Goal: Use online tool/utility: Utilize a website feature to perform a specific function

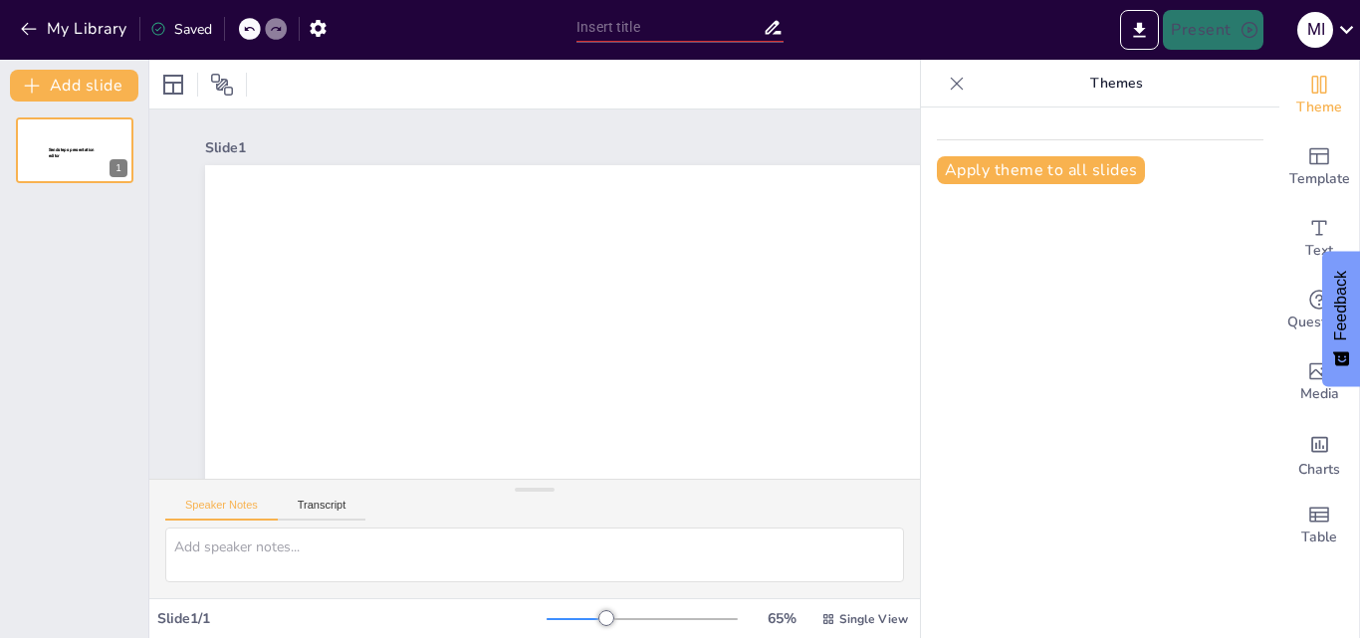
type input "New Sendsteps"
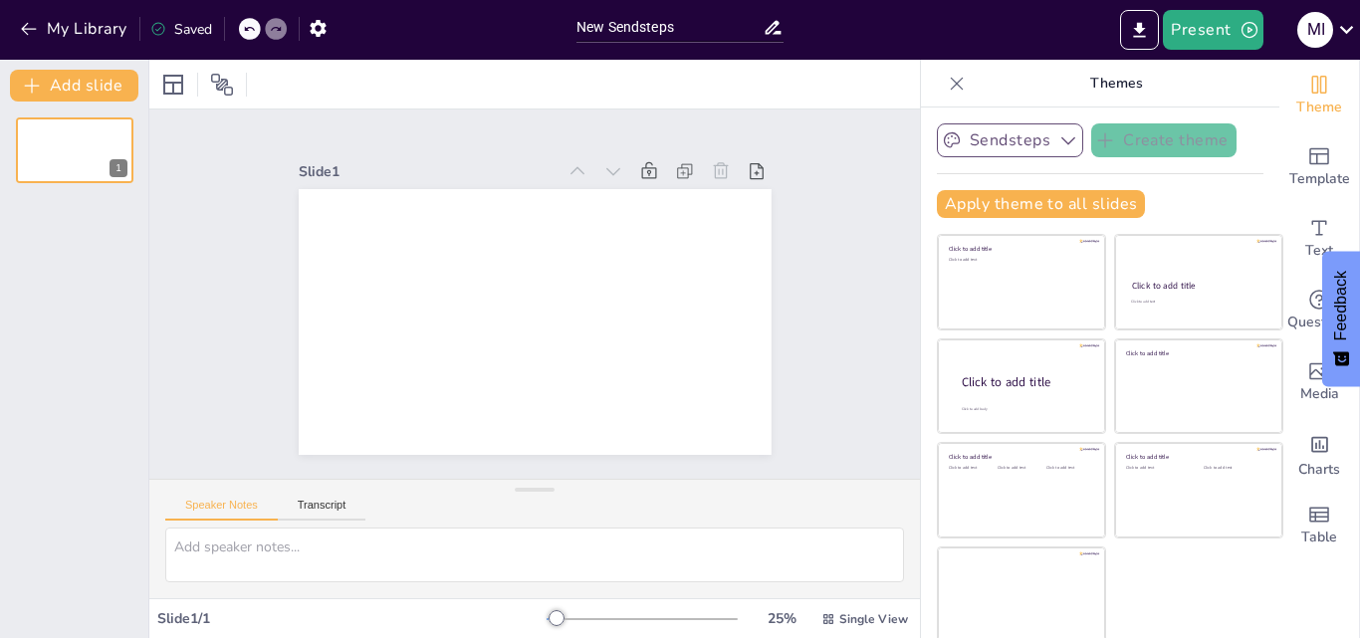
click at [1015, 140] on button "Sendsteps" at bounding box center [1010, 140] width 146 height 34
click at [1017, 140] on button "Sendsteps" at bounding box center [1010, 140] width 146 height 34
click at [1307, 223] on icon "Add text boxes" at bounding box center [1319, 228] width 24 height 24
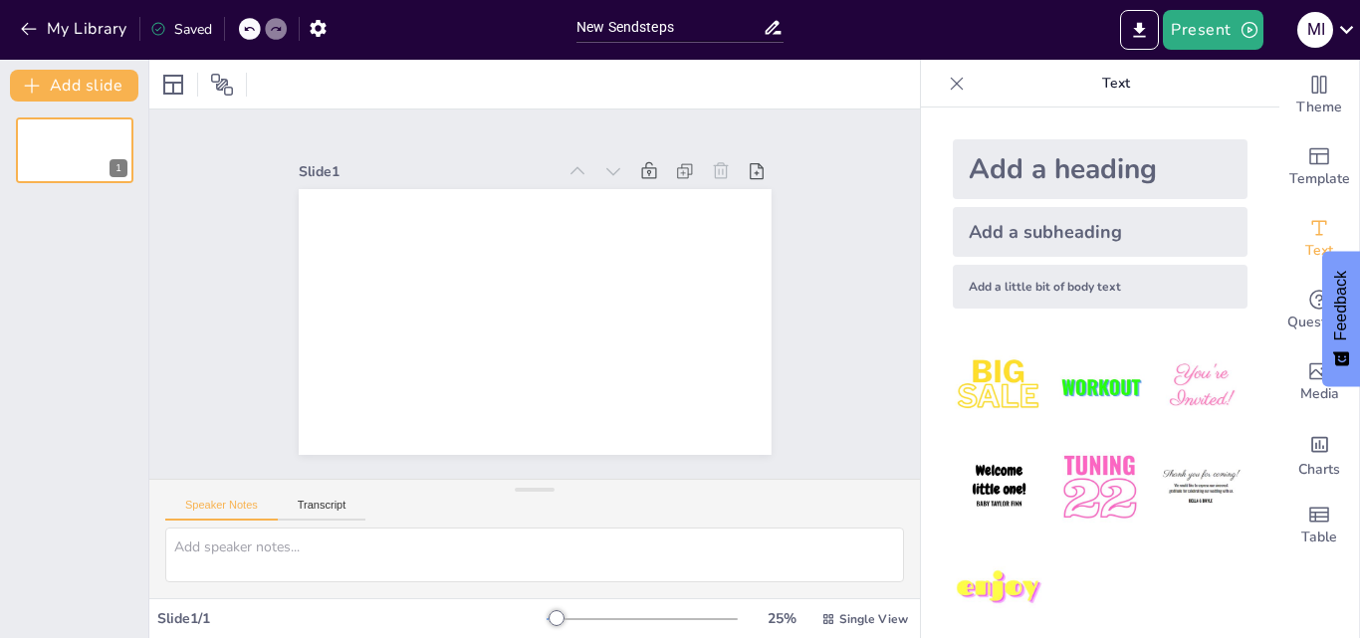
click at [1160, 397] on img at bounding box center [1201, 386] width 93 height 93
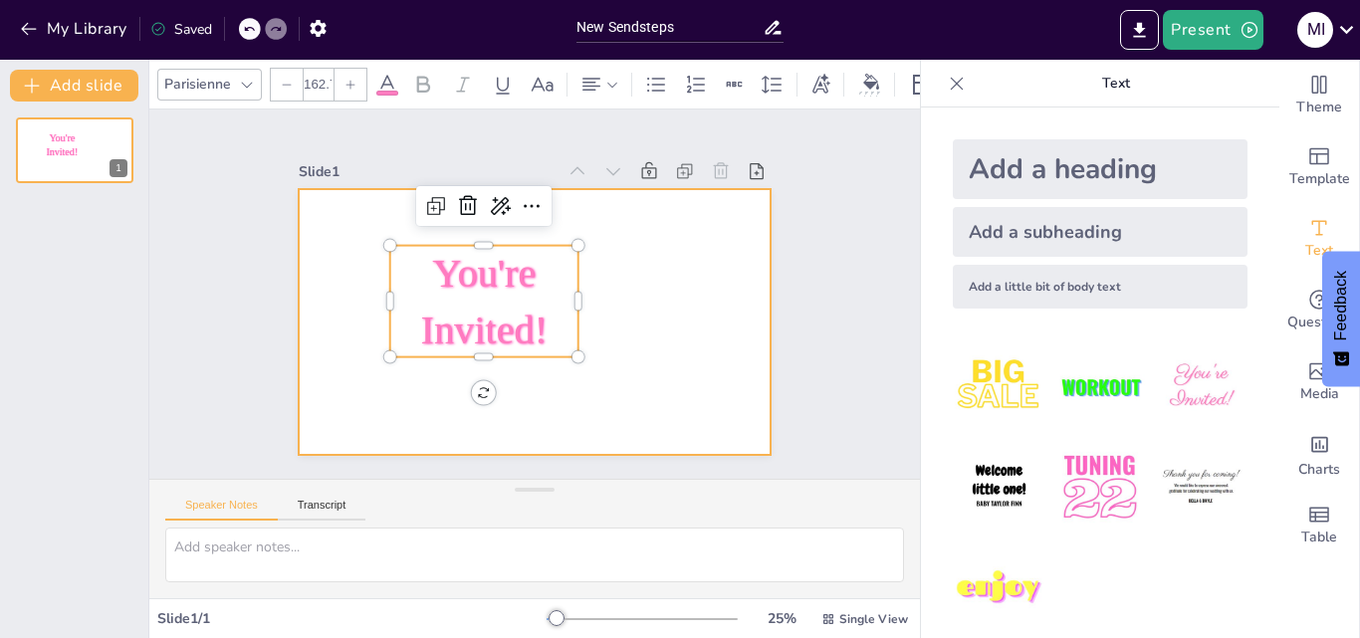
click at [587, 385] on div at bounding box center [535, 322] width 473 height 266
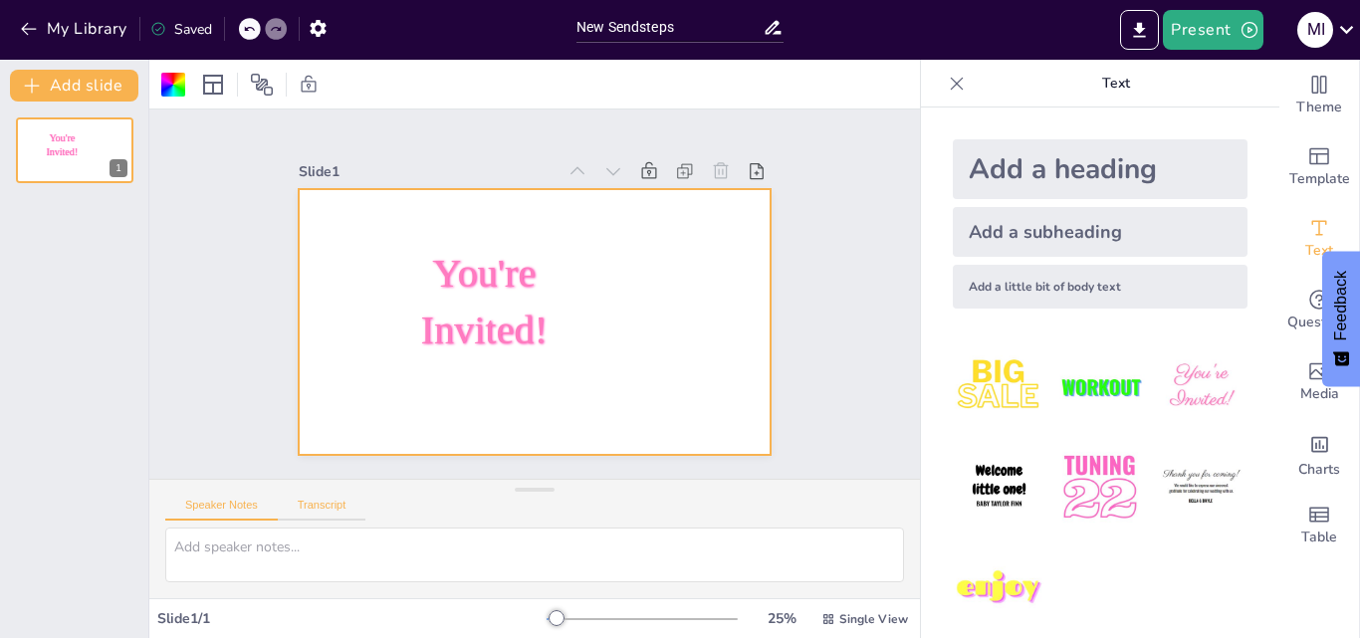
click at [335, 512] on button "Transcript" at bounding box center [322, 510] width 89 height 22
click at [827, 516] on button "Google US English (en-US)" at bounding box center [756, 508] width 199 height 32
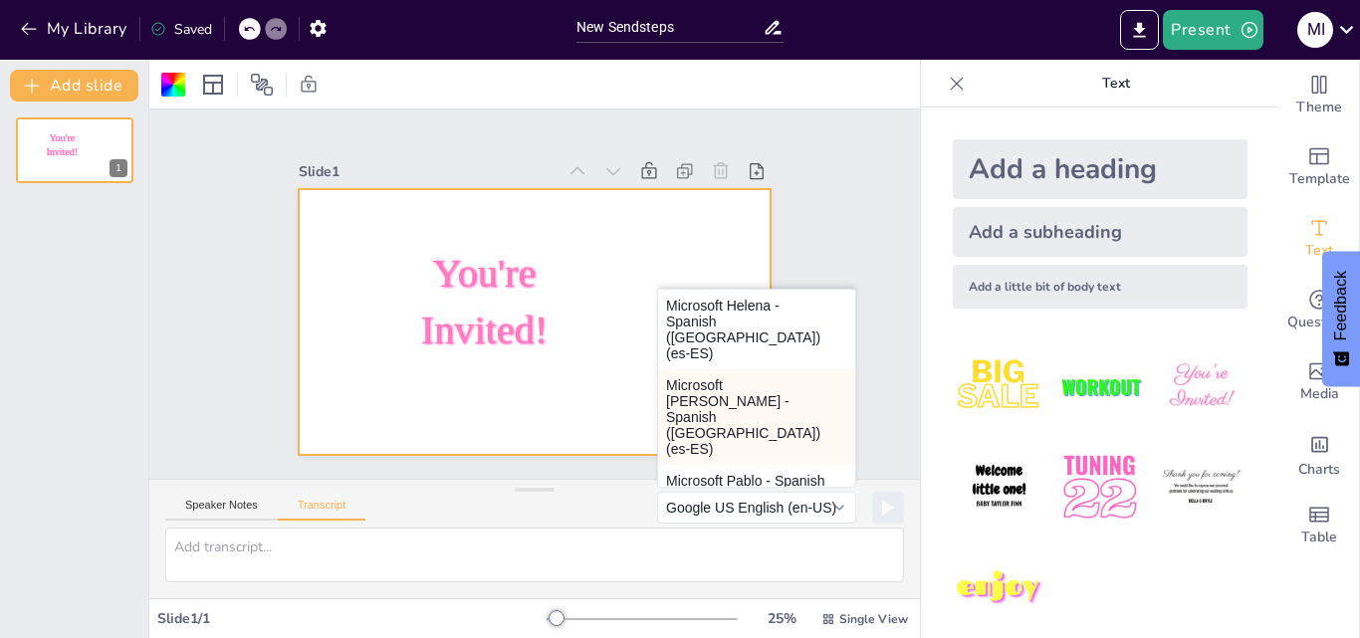
click at [739, 379] on button "Microsoft Laura - Spanish (Spain) (es-ES)" at bounding box center [756, 417] width 197 height 96
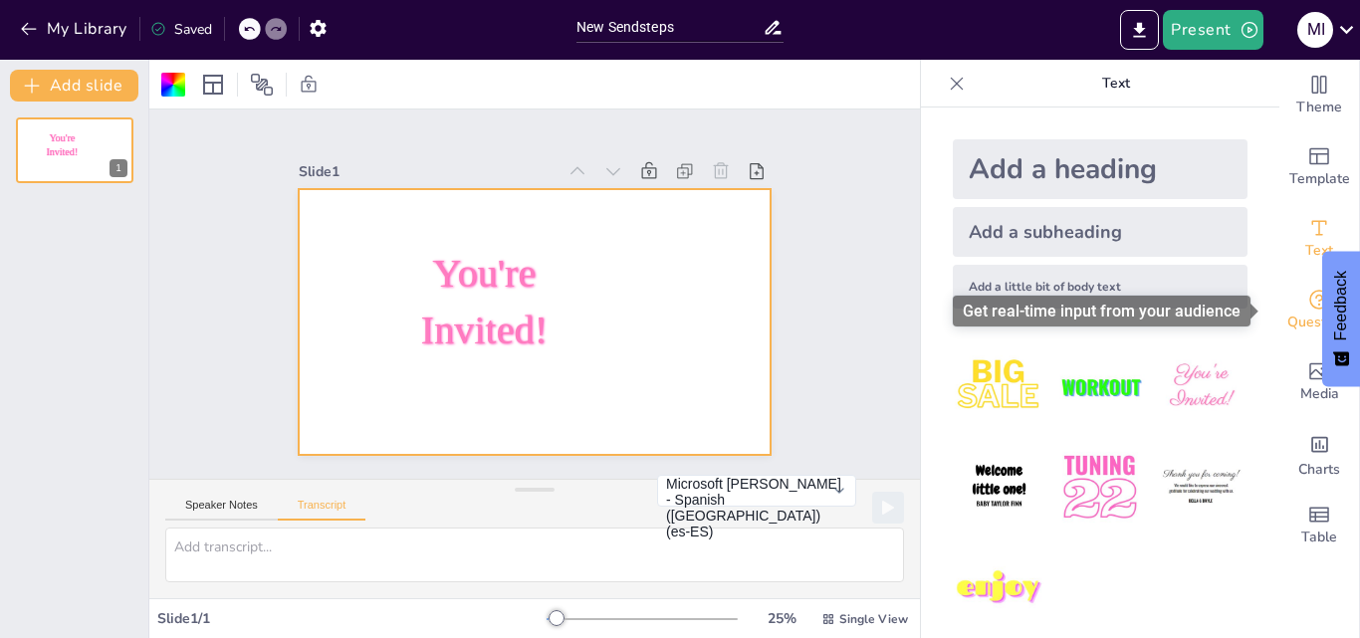
click at [1303, 314] on span "Questions" at bounding box center [1319, 323] width 65 height 22
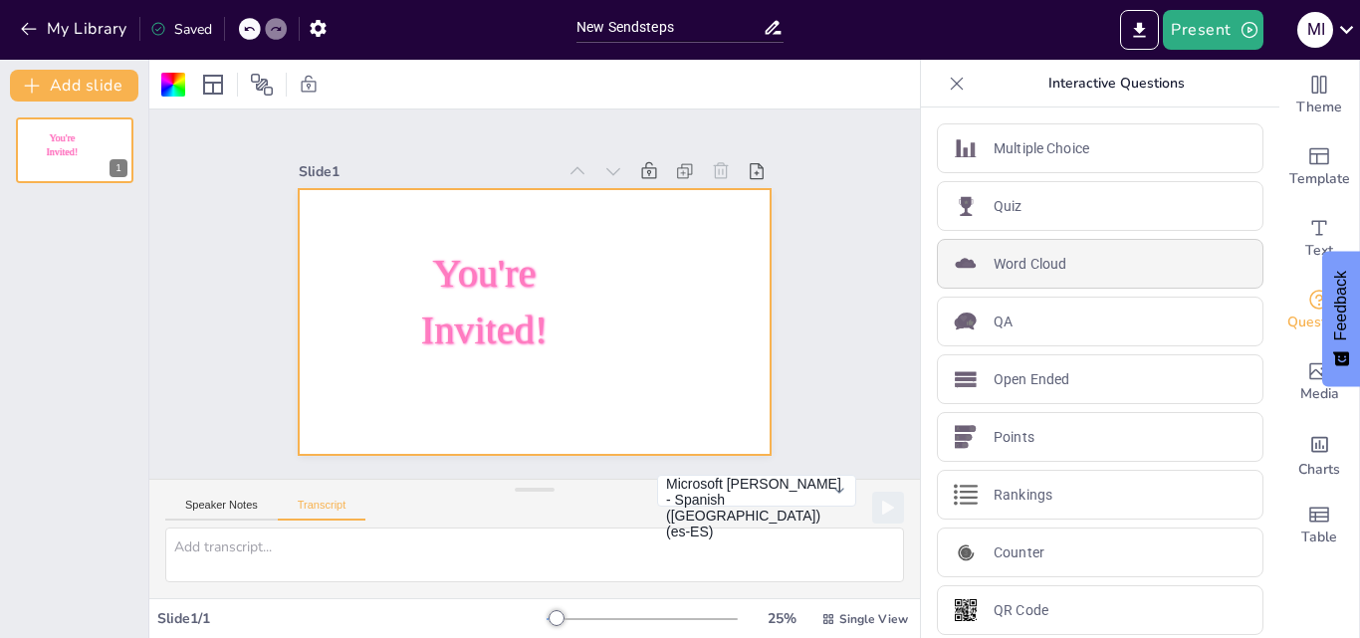
click at [1006, 264] on p "Word Cloud" at bounding box center [1029, 264] width 73 height 21
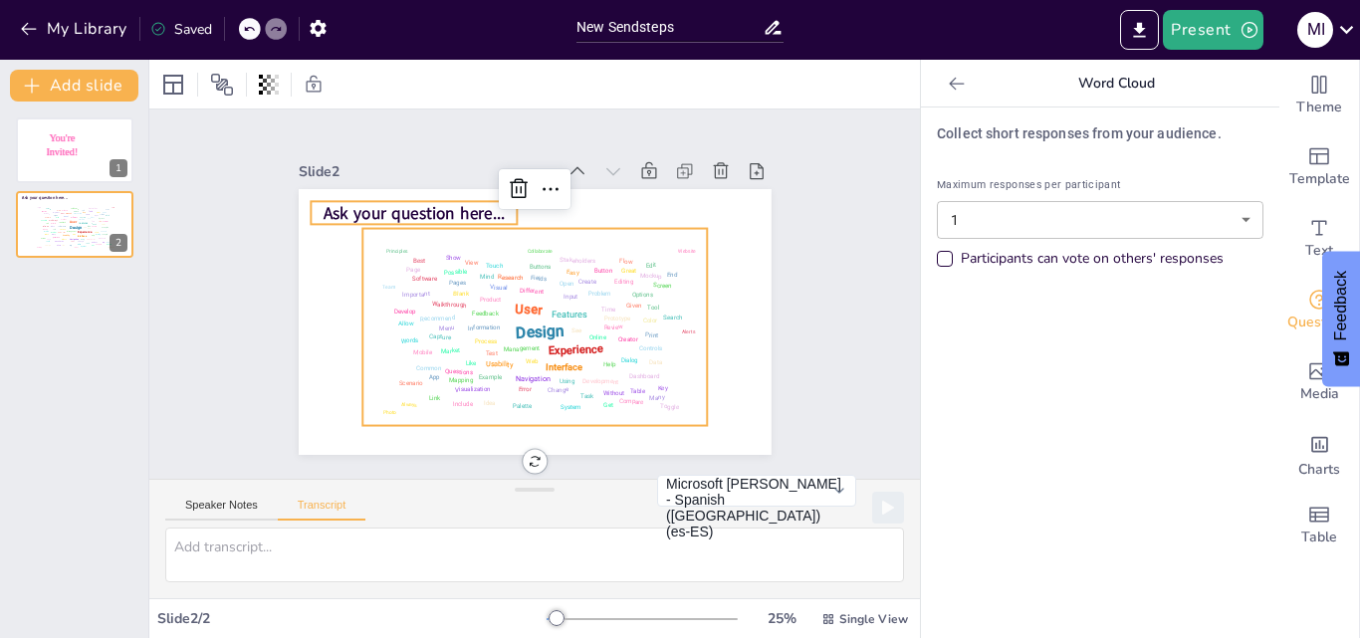
click at [450, 207] on span "Ask your question here..." at bounding box center [415, 213] width 182 height 23
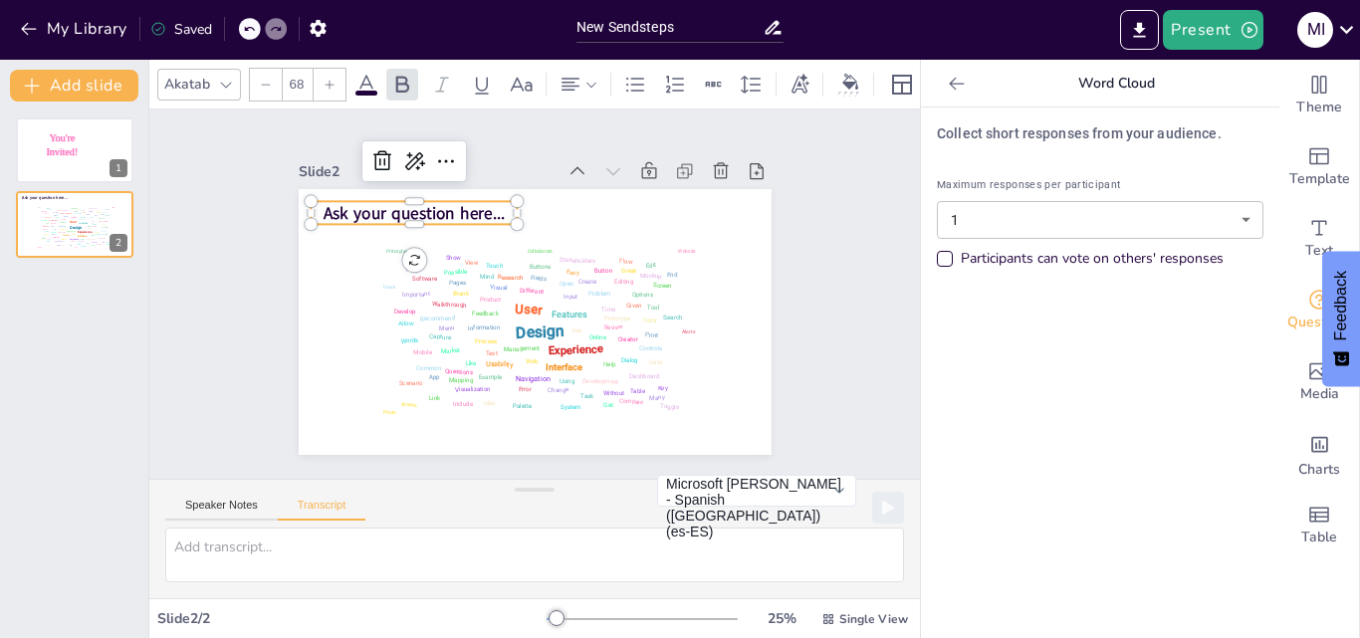
click at [489, 207] on span "Ask your question here..." at bounding box center [415, 213] width 182 height 23
drag, startPoint x: 489, startPoint y: 207, endPoint x: 310, endPoint y: 209, distance: 179.2
click at [324, 209] on span "Ask your question here..." at bounding box center [415, 213] width 182 height 23
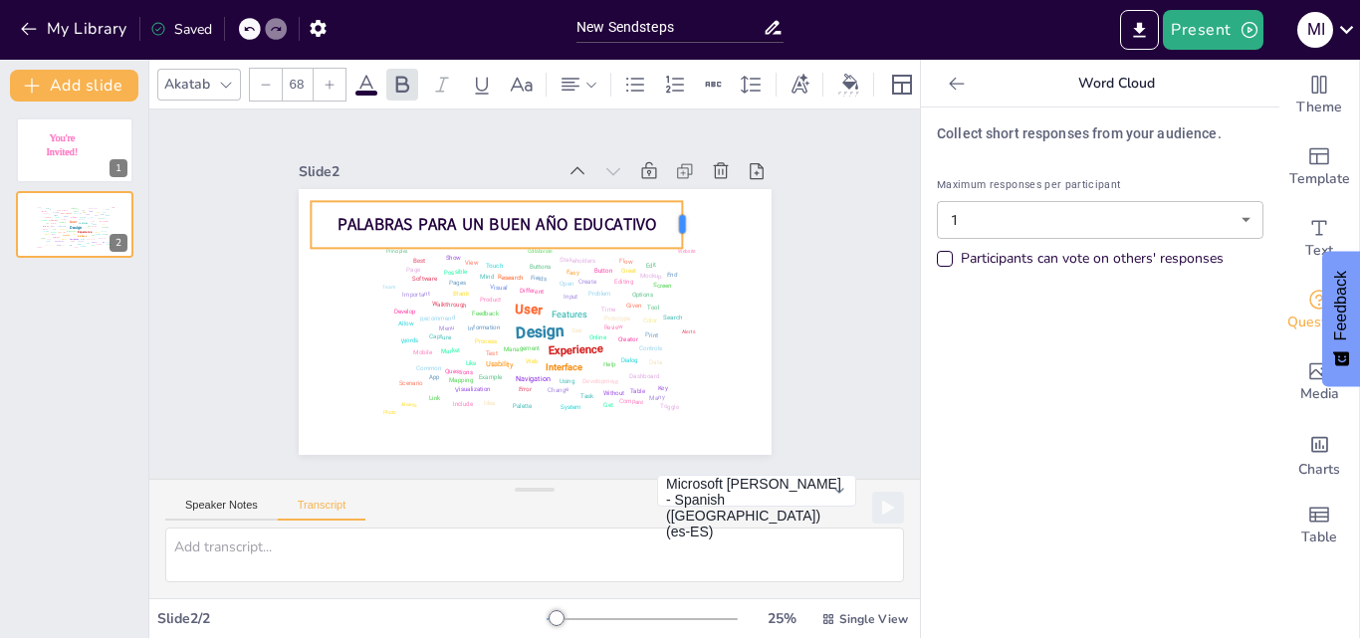
drag, startPoint x: 508, startPoint y: 217, endPoint x: 673, endPoint y: 222, distance: 165.3
click at [683, 222] on div at bounding box center [691, 224] width 16 height 47
click at [440, 216] on span "PALABRAS PARA UN BUEN AÑO EDUCATIVO" at bounding box center [496, 224] width 320 height 23
drag, startPoint x: 505, startPoint y: 217, endPoint x: 739, endPoint y: 226, distance: 234.1
click at [752, 226] on div at bounding box center [760, 224] width 16 height 47
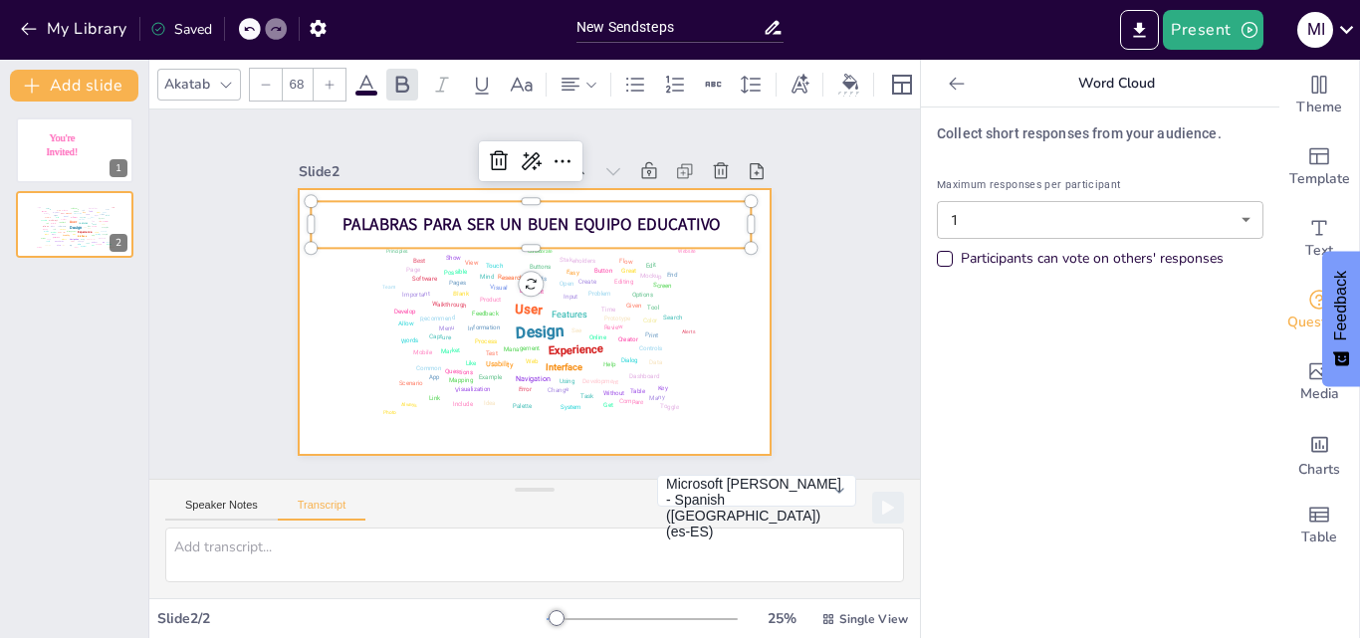
click at [737, 330] on div at bounding box center [535, 322] width 473 height 266
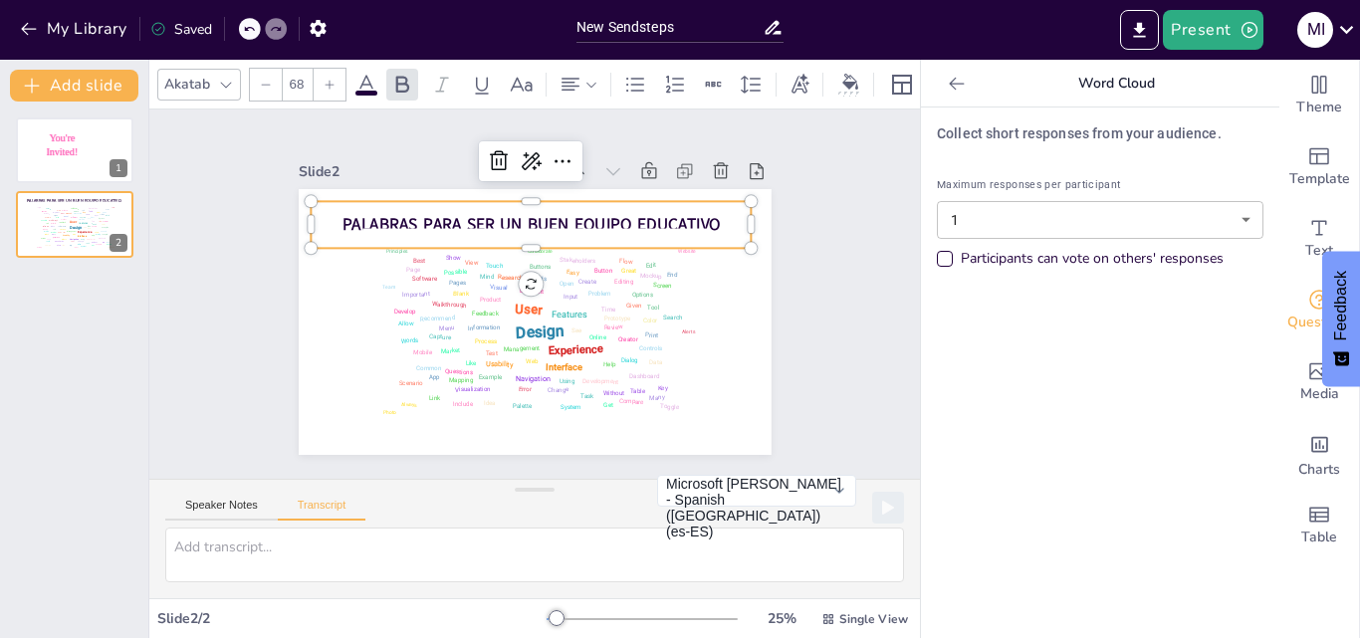
click at [573, 220] on span "PALABRAS PARA SER UN BUEN EQUIPO EDUCATIVO" at bounding box center [530, 224] width 378 height 23
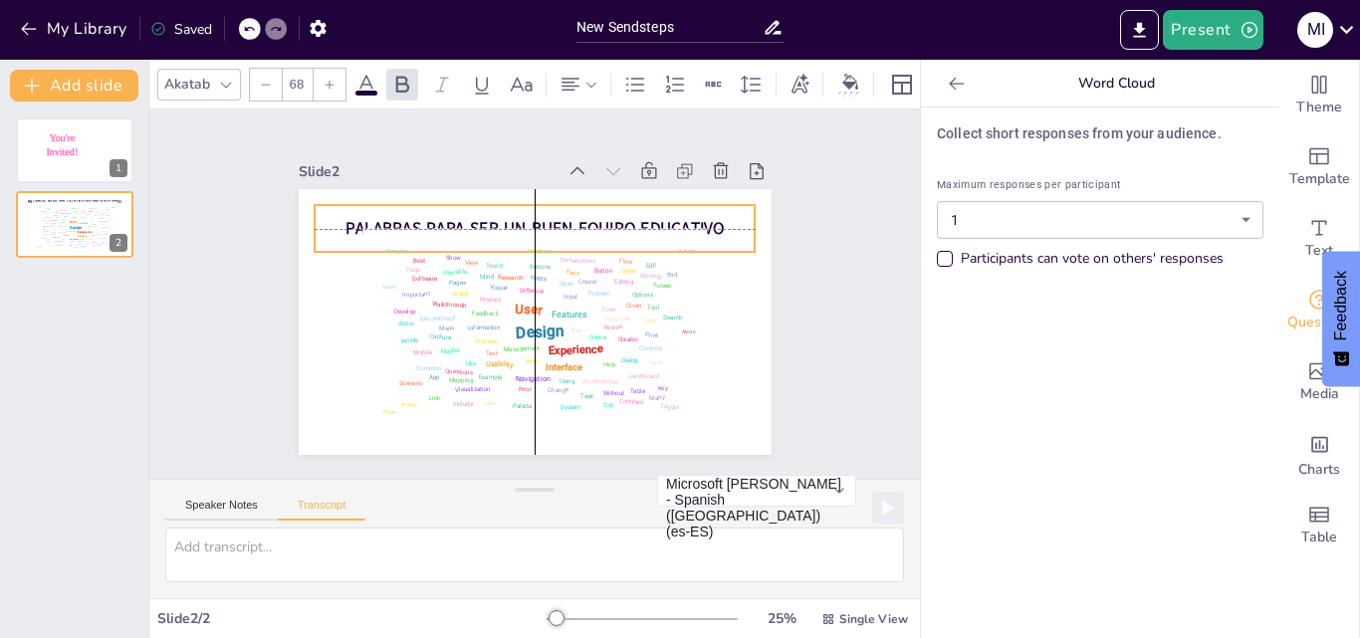
click at [569, 189] on div "PALABRAS PARA SER UN BUEN EQUIPO EDUCATIVO Design User Experience Interface Fea…" at bounding box center [535, 189] width 473 height 0
click at [600, 28] on input "New Sendsteps" at bounding box center [669, 27] width 186 height 29
drag, startPoint x: 678, startPoint y: 30, endPoint x: 534, endPoint y: 35, distance: 144.4
click at [534, 35] on div "My Library Saved New Sendsteps Present M I" at bounding box center [680, 30] width 1360 height 60
type input "BUEN AÑO EDUCATIVO"
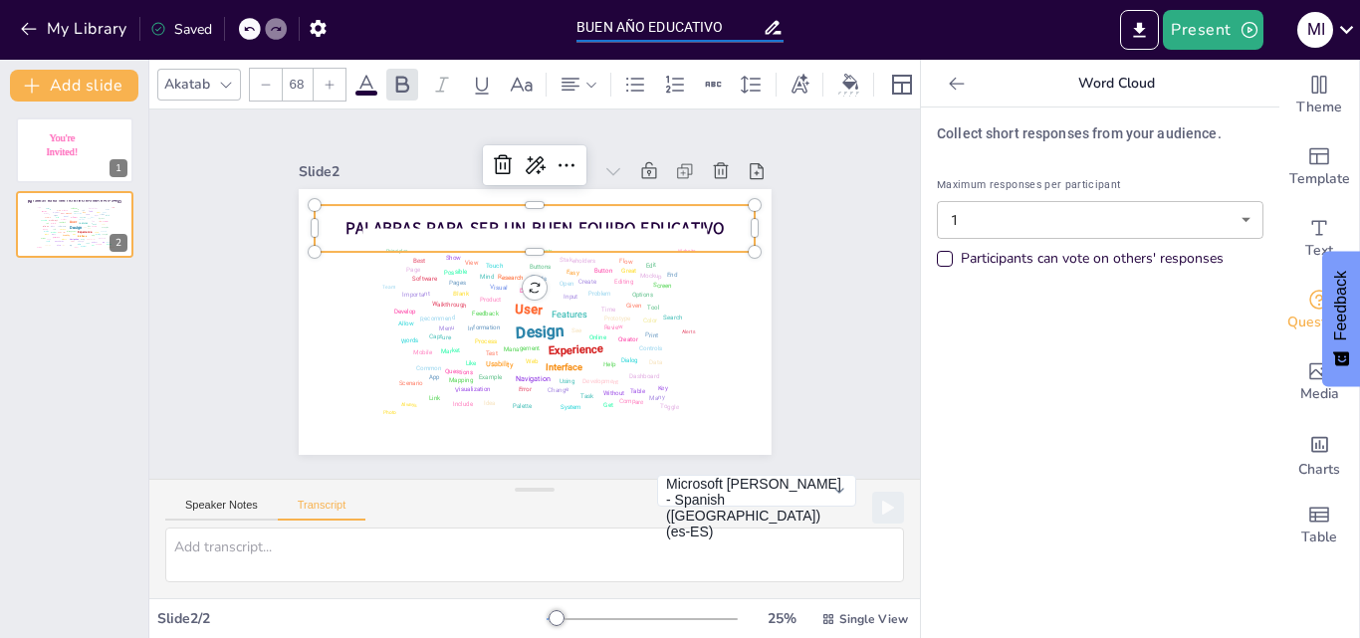
click at [712, 217] on p "PALABRAS PARA SER UN BUEN EQUIPO EDUCATIVO" at bounding box center [535, 229] width 441 height 24
click at [718, 227] on p "PALABRAS PARA SER UN BUEN EQUIPO EDUCATIVO" at bounding box center [535, 229] width 441 height 24
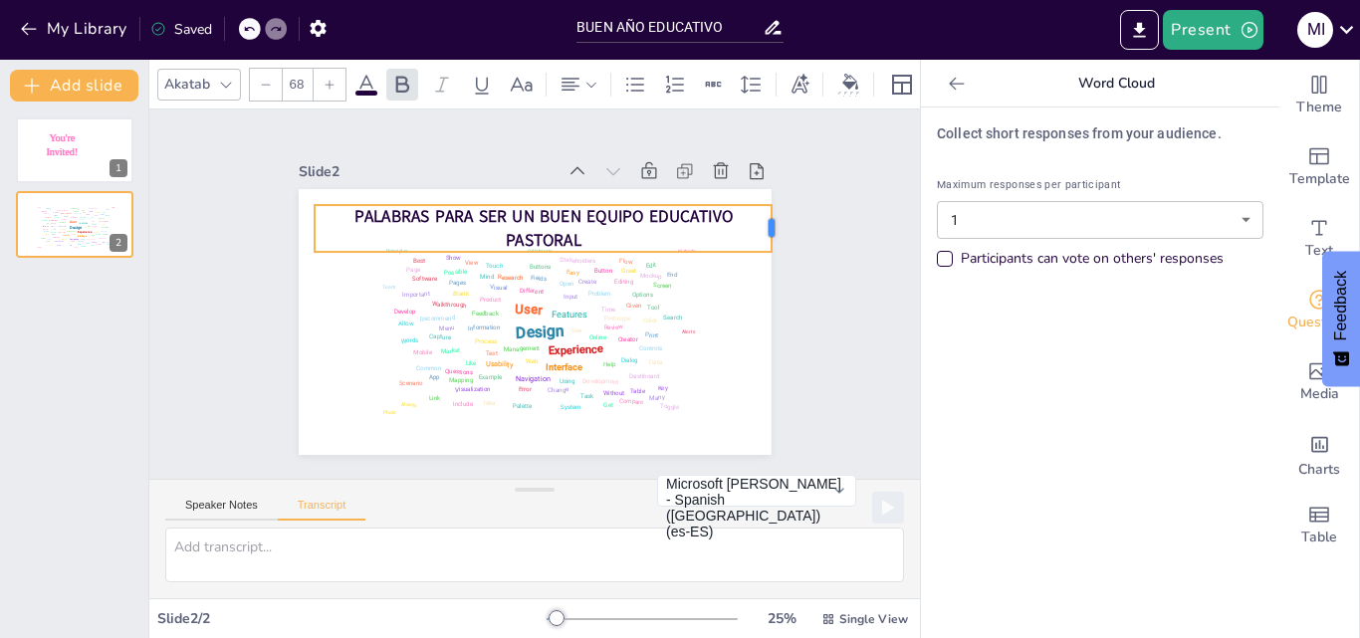
drag, startPoint x: 743, startPoint y: 224, endPoint x: 760, endPoint y: 224, distance: 16.9
click at [771, 224] on div at bounding box center [779, 228] width 16 height 47
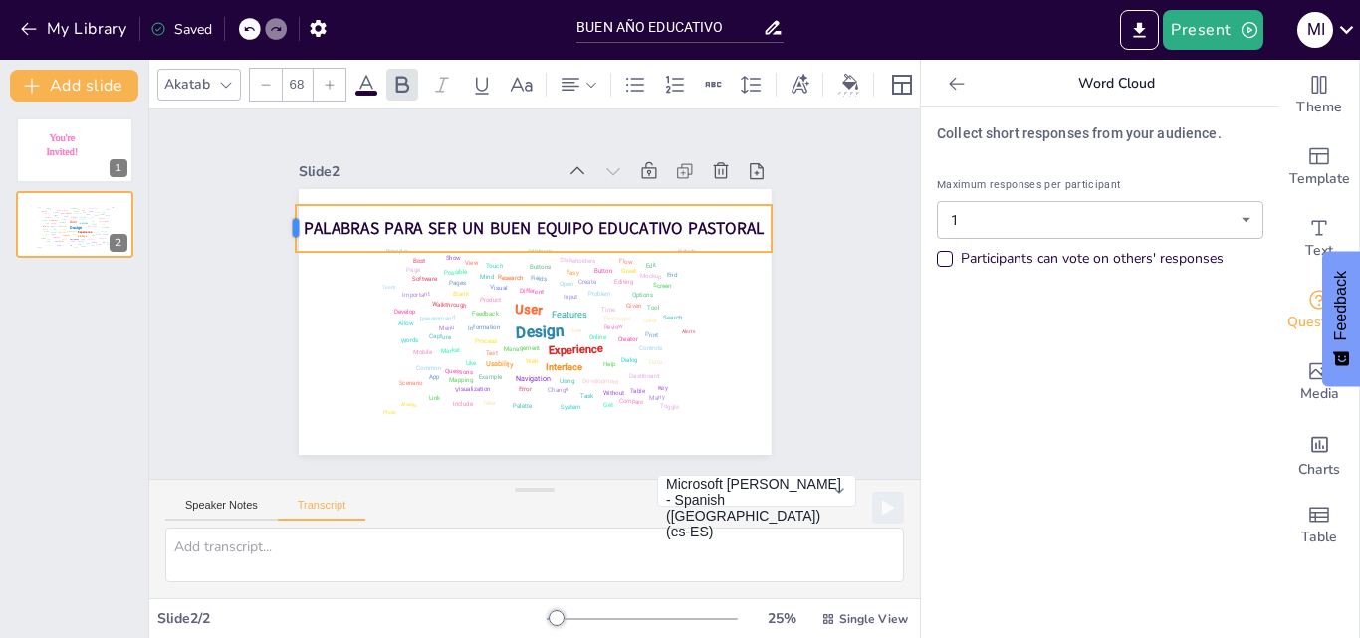
drag, startPoint x: 297, startPoint y: 222, endPoint x: 278, endPoint y: 218, distance: 19.3
click at [280, 218] on div at bounding box center [288, 228] width 16 height 47
click at [449, 194] on div "Design User Experience Interface Features Navigation Usability Test Process Inf…" at bounding box center [535, 322] width 473 height 266
click at [838, 306] on div "Slide 1 You're Invited! Slide 2 Design User Experience Interface Features Navig…" at bounding box center [534, 293] width 770 height 369
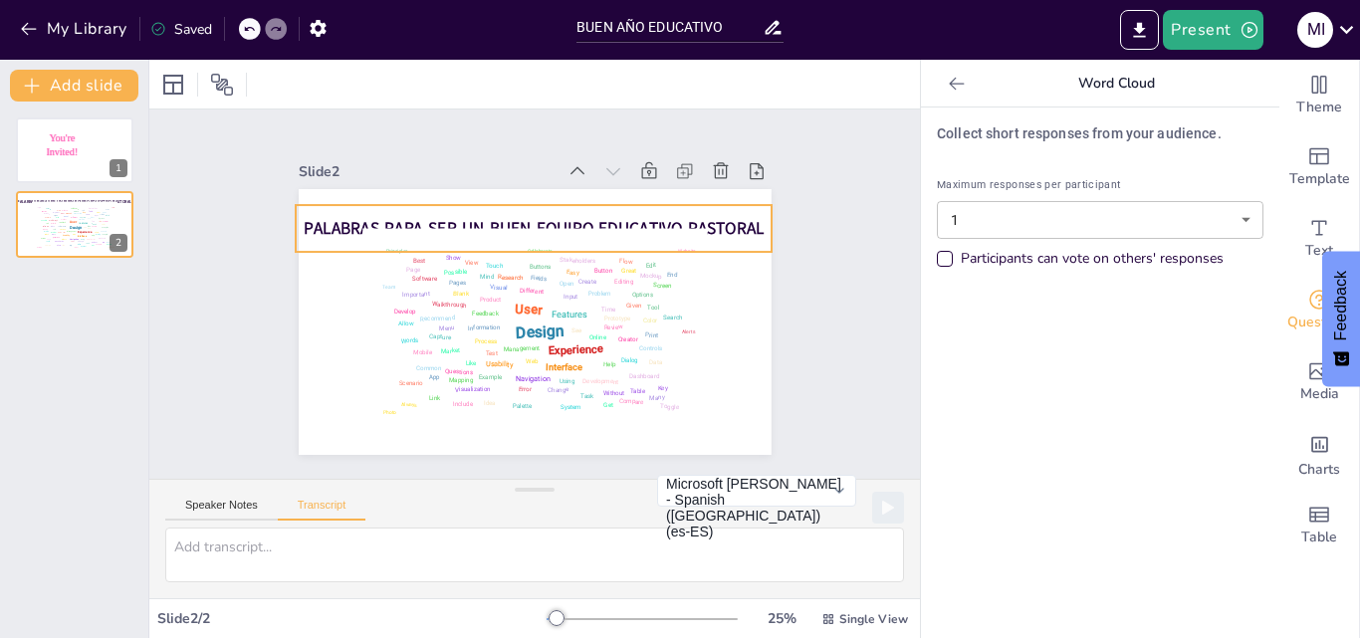
click at [715, 217] on span "PALABRAS PARA SER UN BUEN EQUIPO EDUCATIVO PASTORAL" at bounding box center [534, 228] width 460 height 23
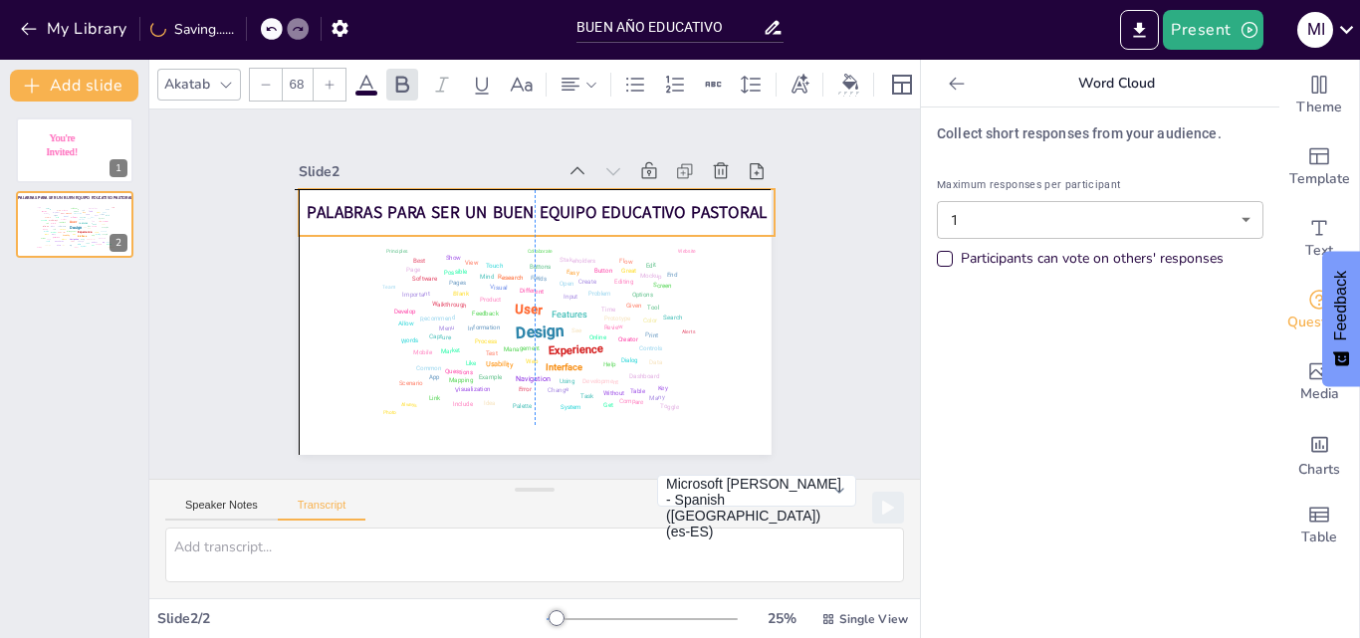
drag, startPoint x: 712, startPoint y: 220, endPoint x: 711, endPoint y: 205, distance: 15.0
click at [711, 205] on span "PALABRAS PARA SER UN BUEN EQUIPO EDUCATIVO PASTORAL" at bounding box center [537, 212] width 460 height 23
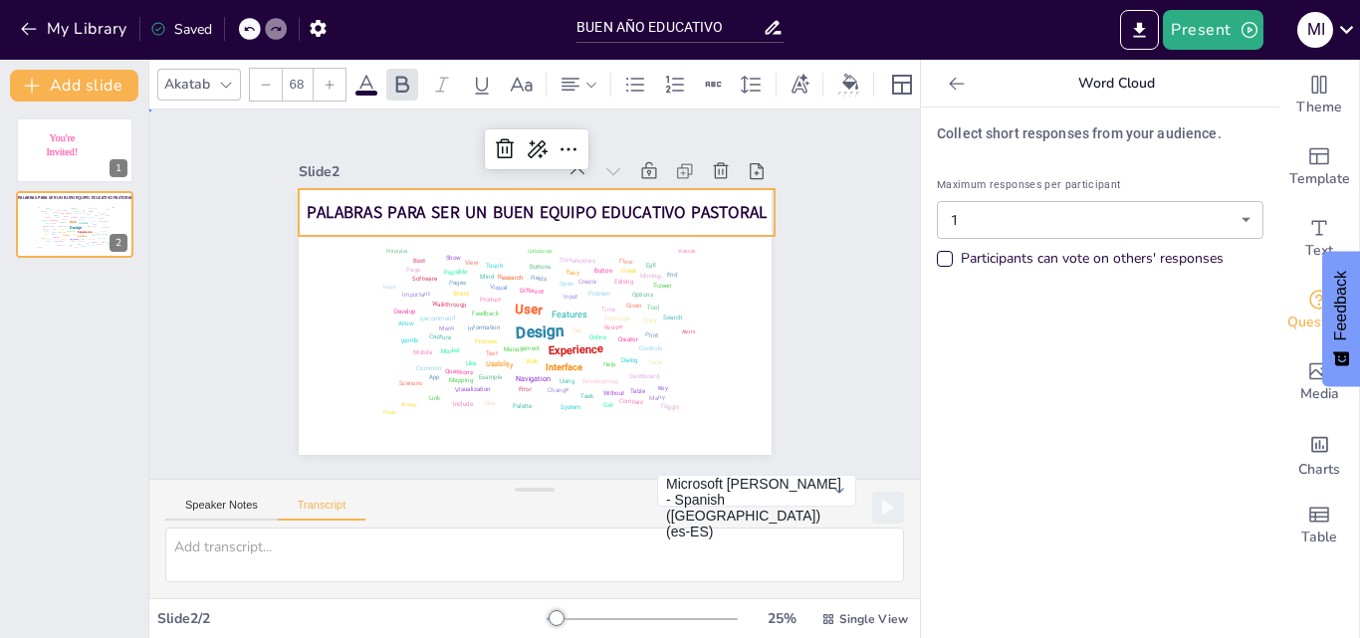
click at [779, 262] on div "Slide 1 You're Invited! Slide 2 PALABRAS PARA SER UN BUEN EQUIPO EDUCATIVO PAST…" at bounding box center [535, 294] width 584 height 322
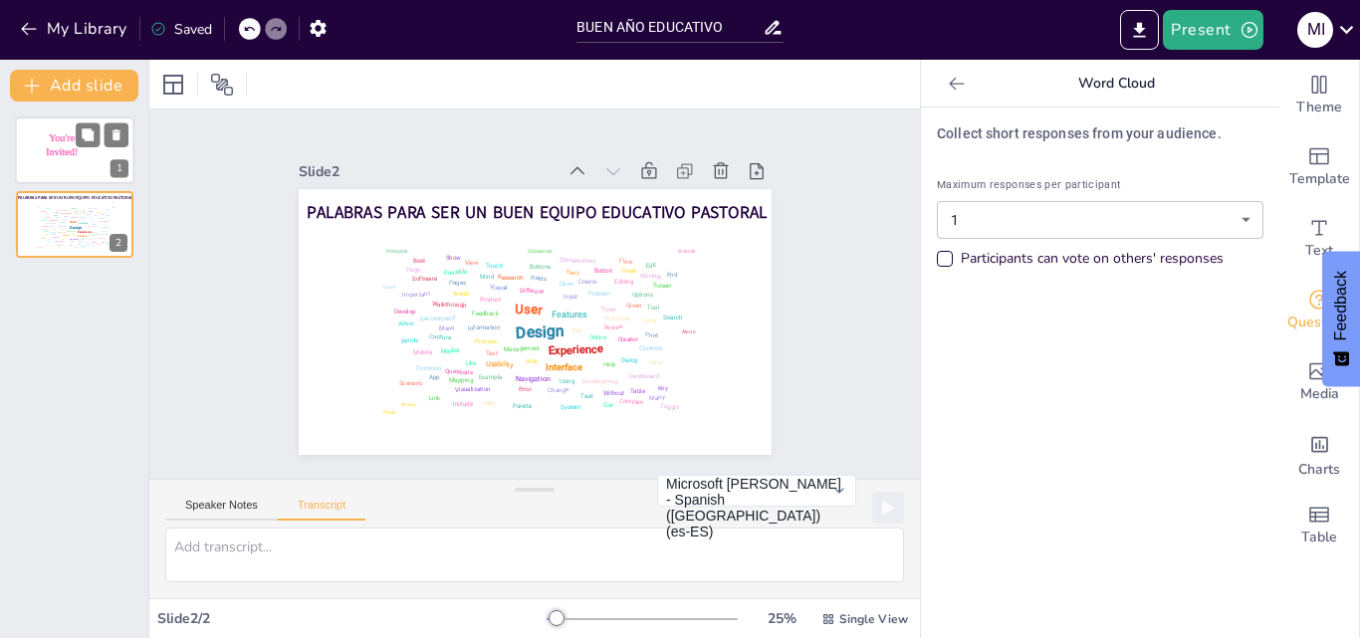
click at [66, 145] on p "You're Invited!" at bounding box center [62, 145] width 48 height 29
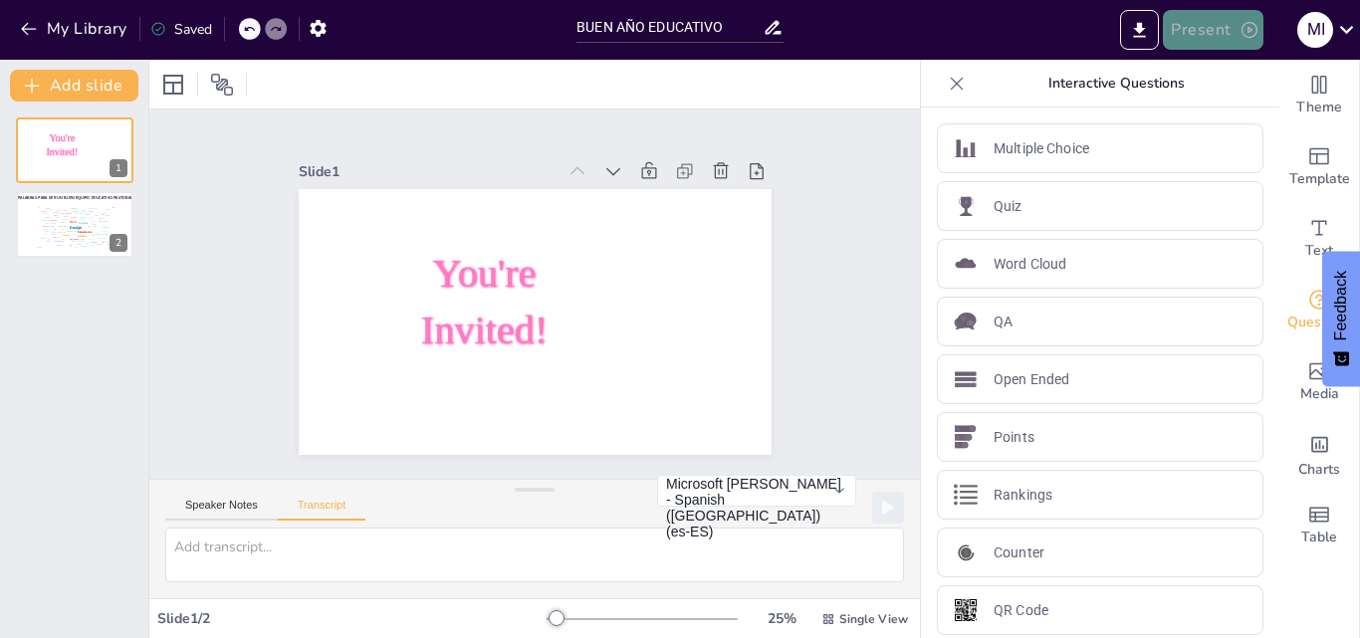
click at [1209, 24] on button "Present" at bounding box center [1213, 30] width 100 height 40
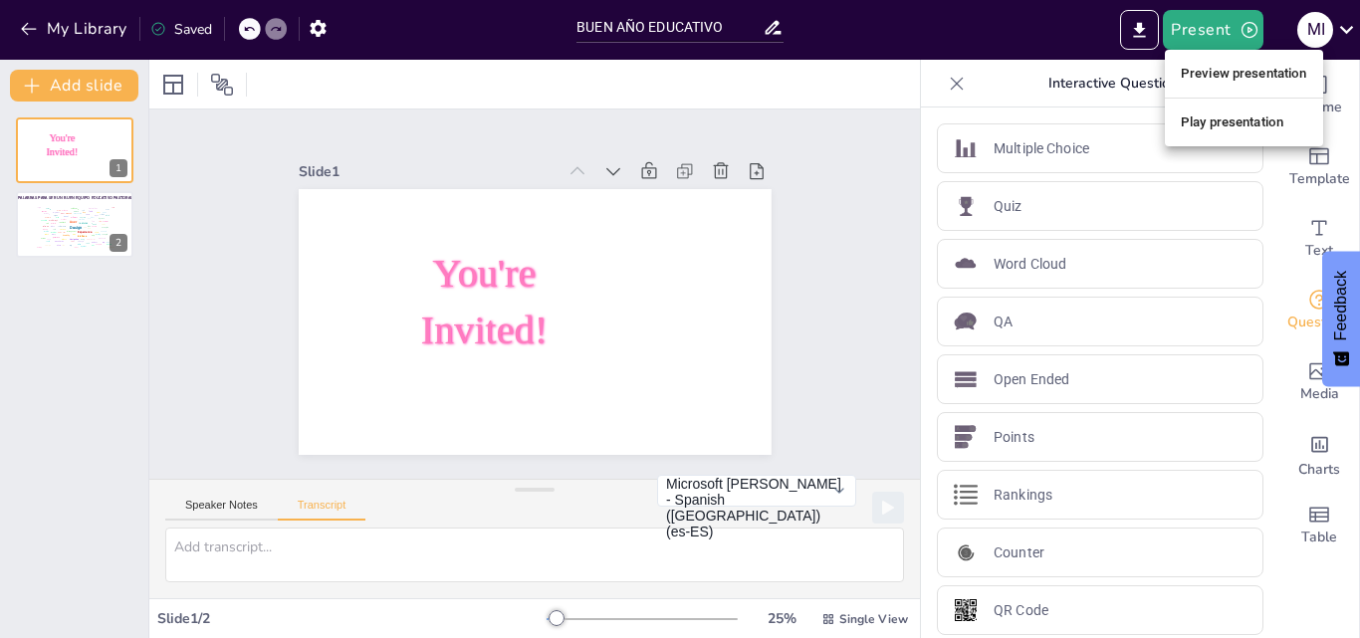
click at [1217, 73] on li "Preview presentation" at bounding box center [1244, 74] width 158 height 32
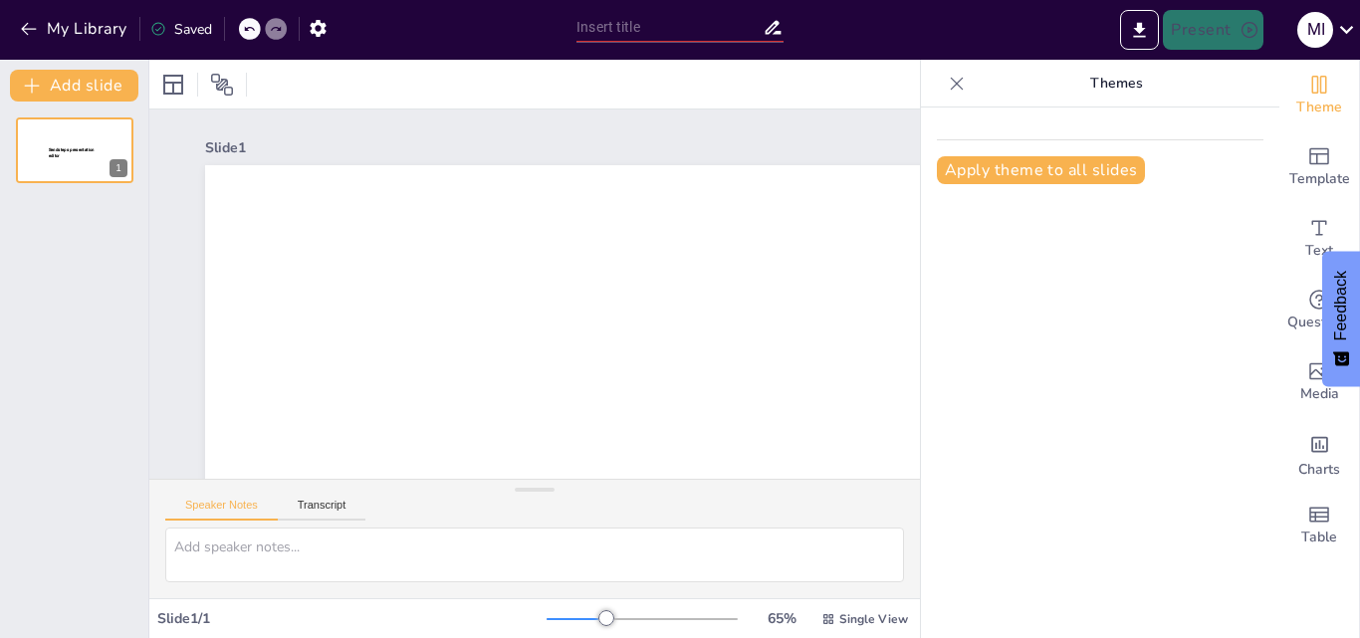
type input "BUEN AÑO EDUCATIVO"
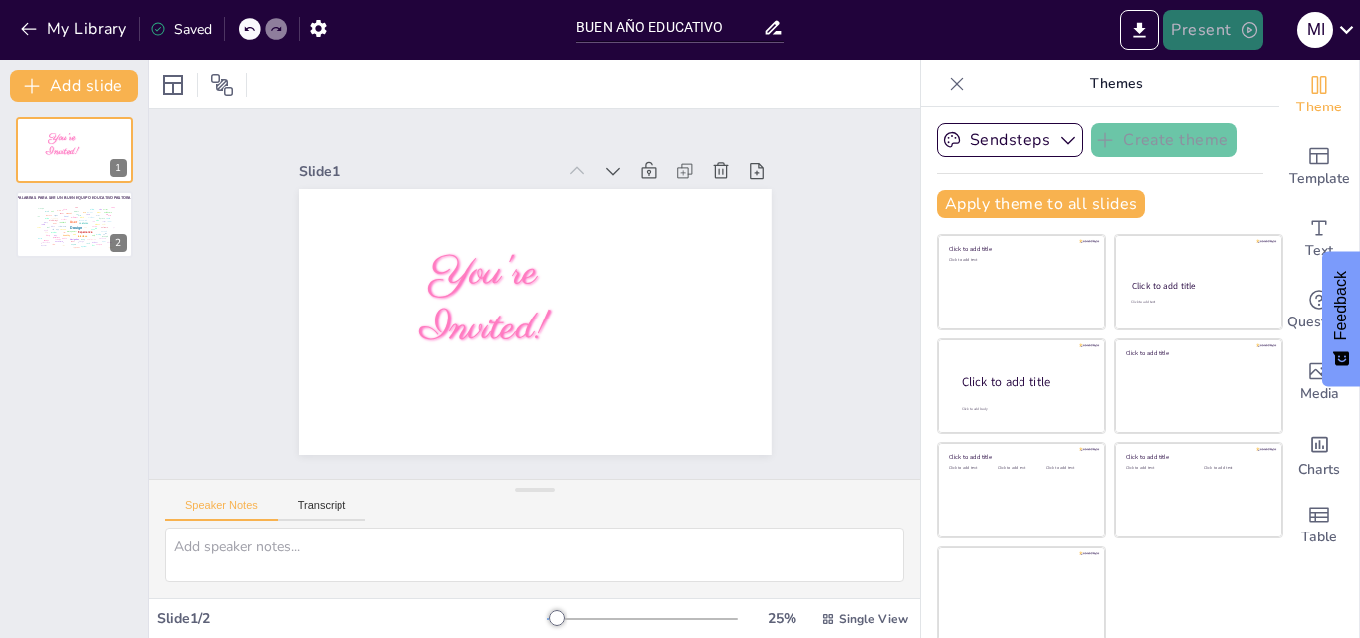
click at [1248, 29] on icon "button" at bounding box center [1249, 30] width 16 height 16
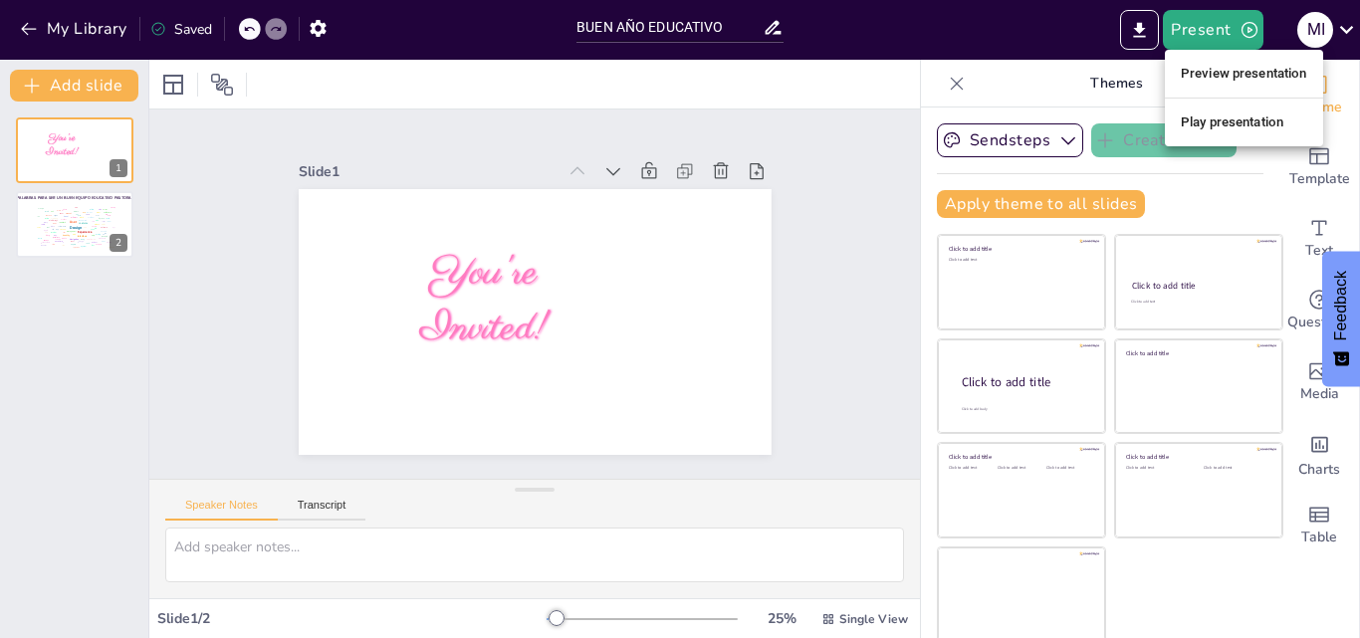
click at [1233, 116] on li "Play presentation" at bounding box center [1244, 123] width 158 height 32
